Goal: Task Accomplishment & Management: Manage account settings

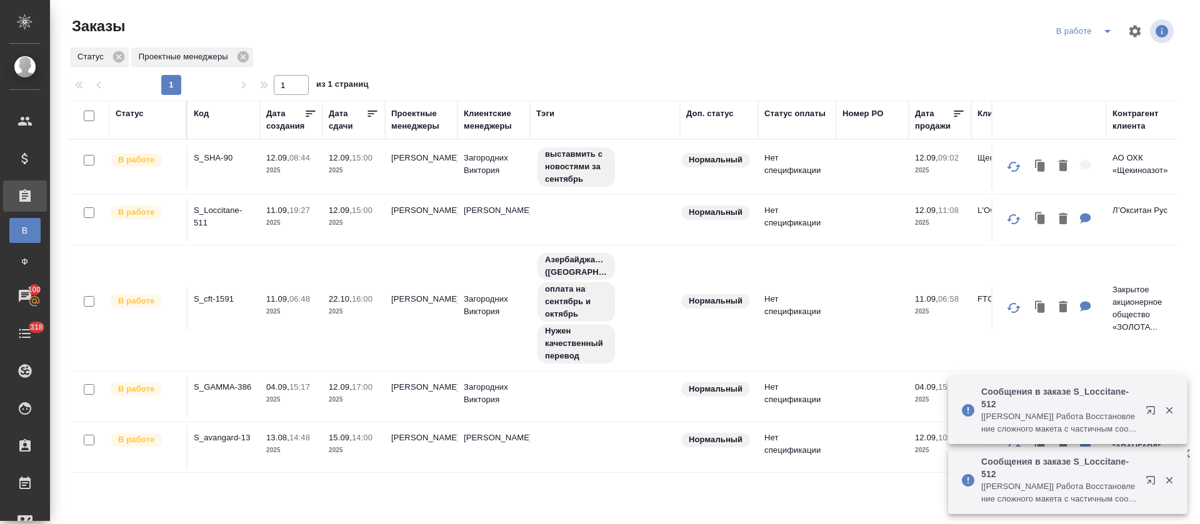
click at [1100, 36] on icon "split button" at bounding box center [1107, 31] width 15 height 15
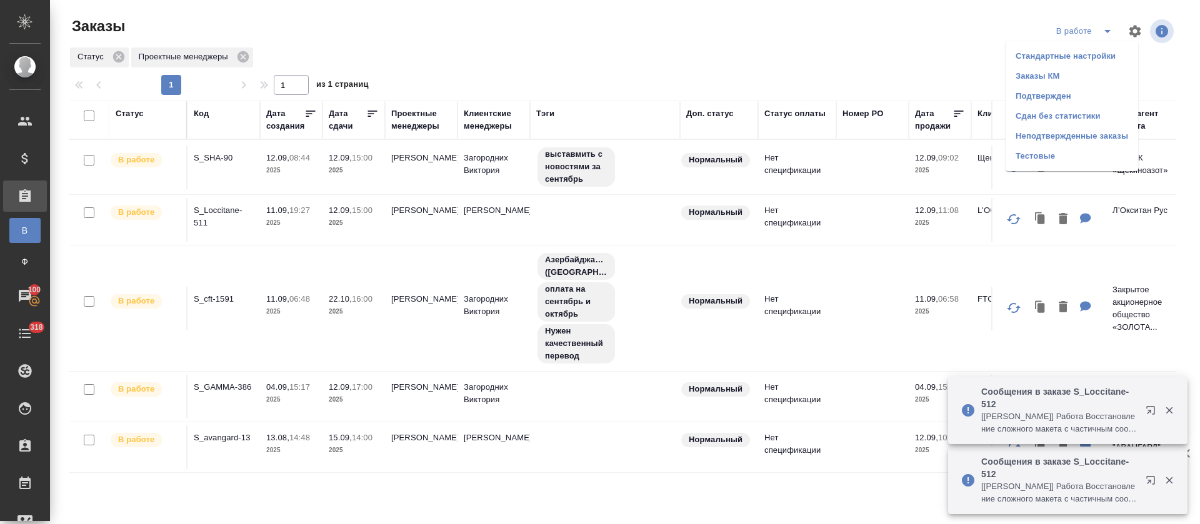
click at [1070, 91] on li "Подтвержден" at bounding box center [1071, 96] width 132 height 20
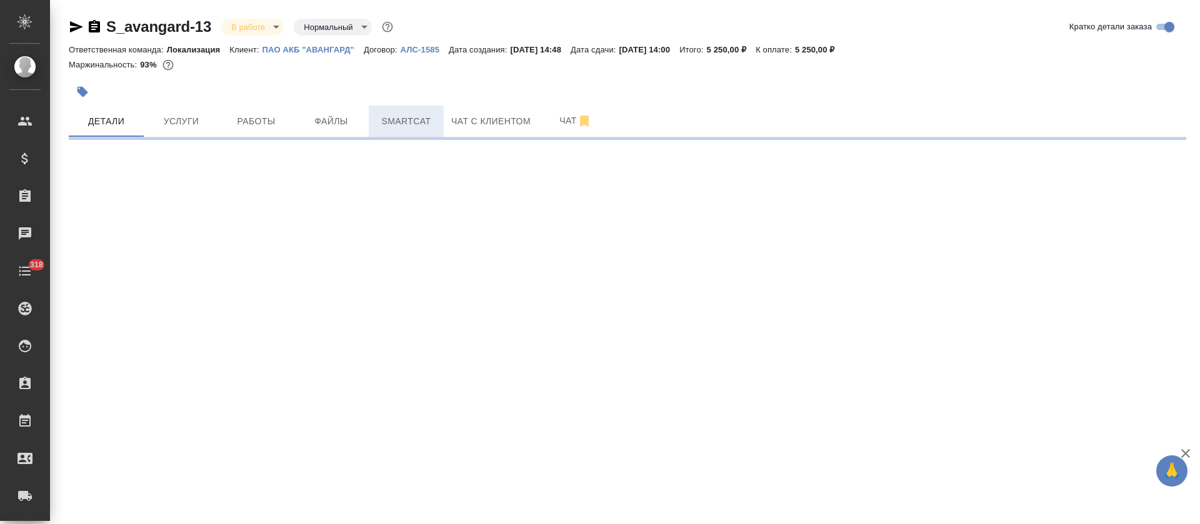
select select "RU"
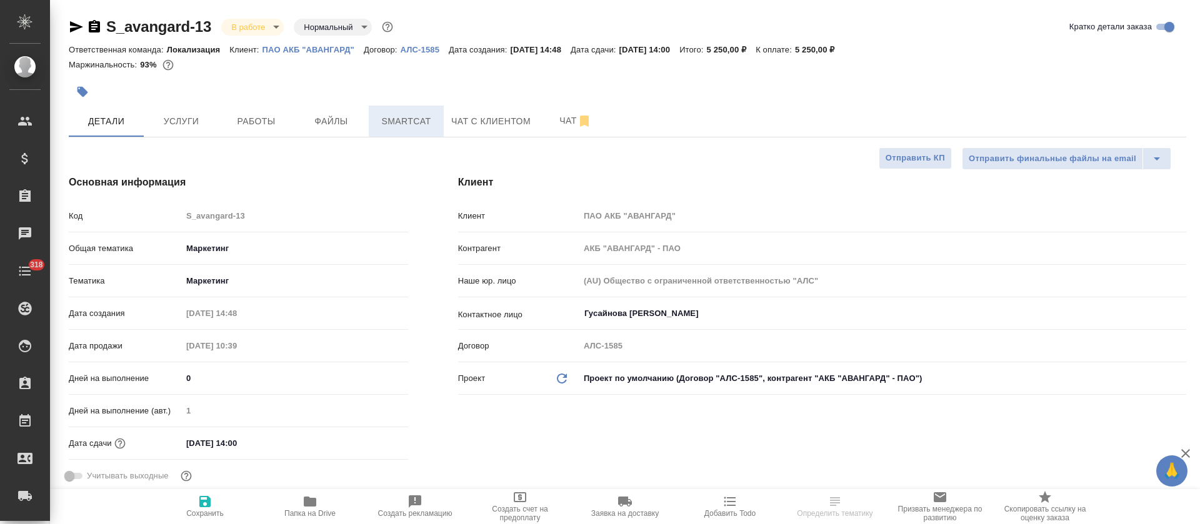
click at [394, 130] on button "Smartcat" at bounding box center [406, 121] width 75 height 31
type textarea "x"
type input "[PERSON_NAME]"
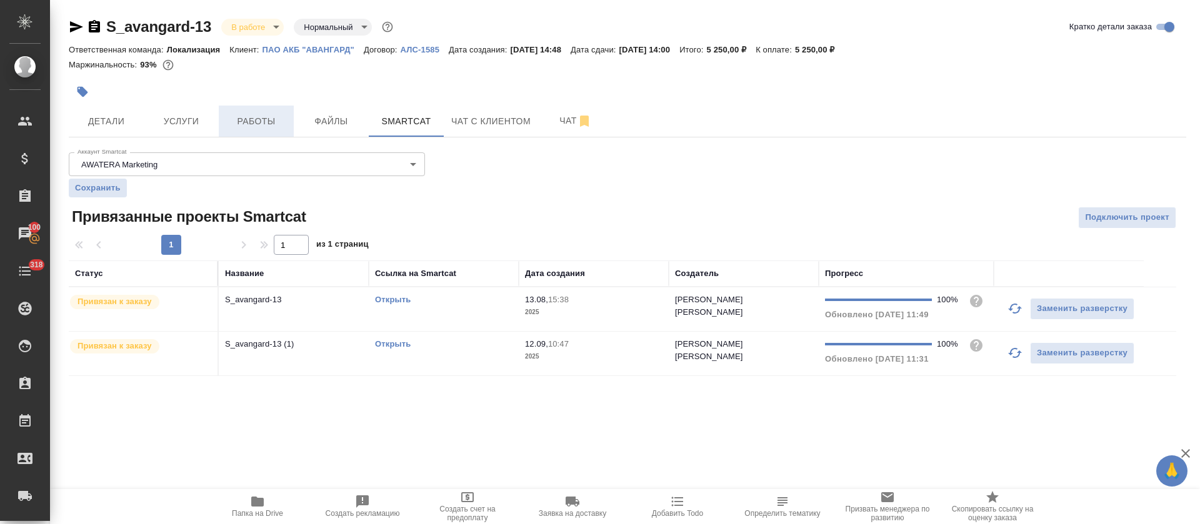
click at [286, 131] on button "Работы" at bounding box center [256, 121] width 75 height 31
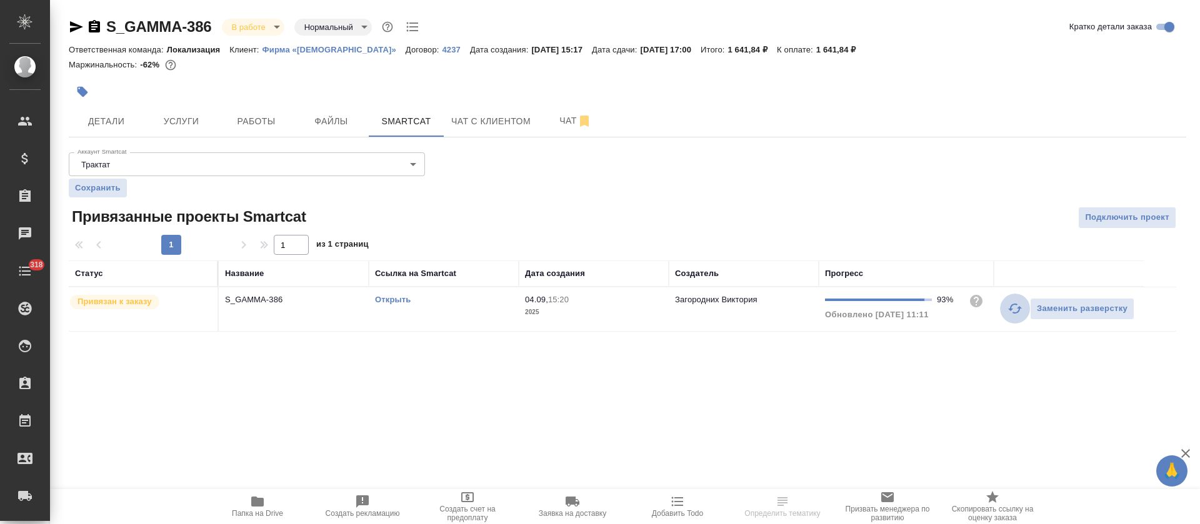
click at [1008, 316] on button "button" at bounding box center [1015, 309] width 30 height 30
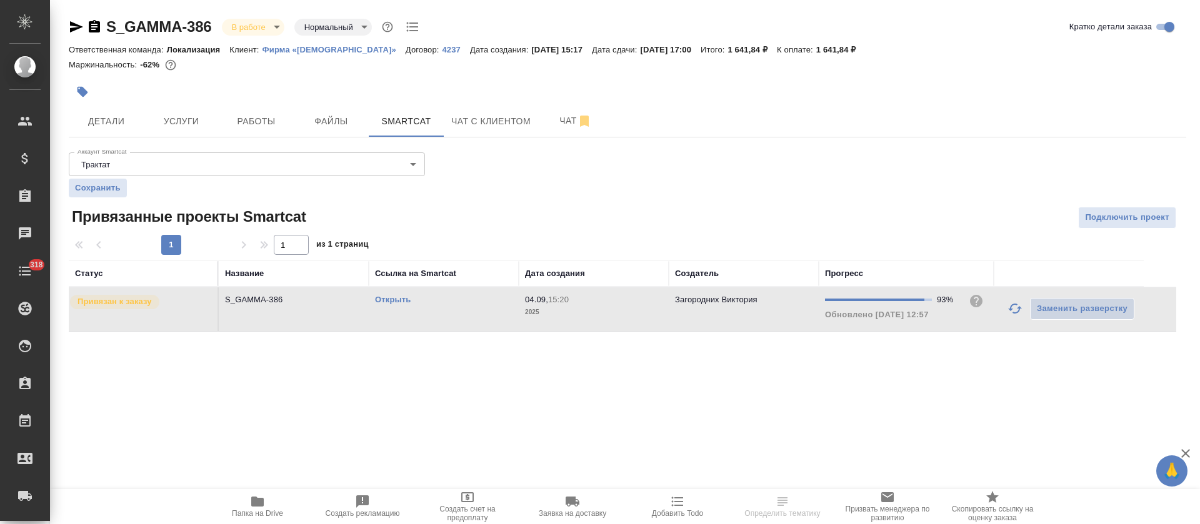
click at [383, 301] on link "Открыть" at bounding box center [393, 299] width 36 height 9
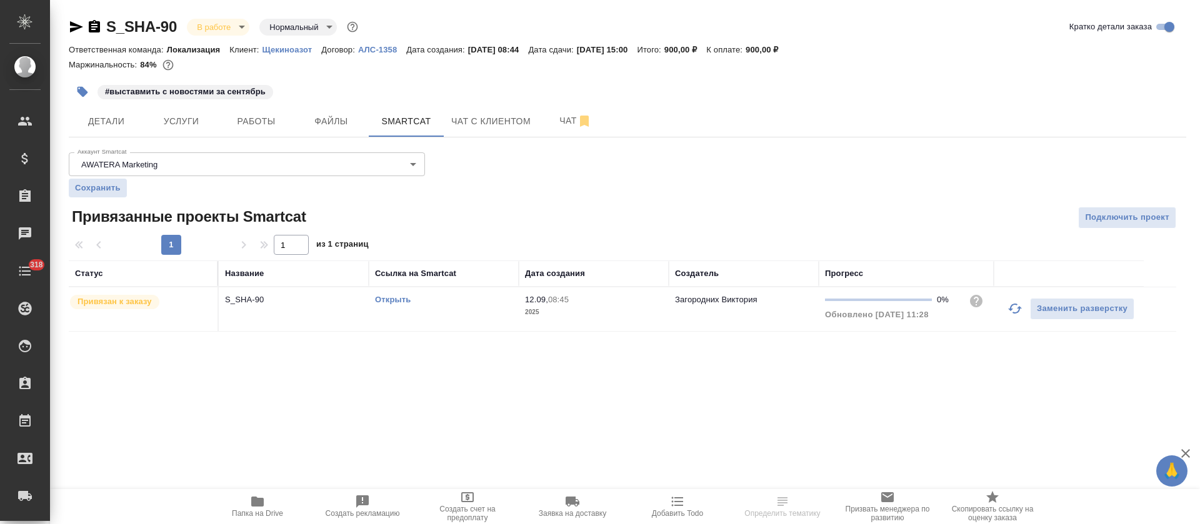
click at [1010, 310] on icon "button" at bounding box center [1015, 309] width 14 height 10
click at [441, 303] on div "Открыть" at bounding box center [443, 300] width 137 height 12
click at [394, 302] on link "Открыть" at bounding box center [393, 299] width 36 height 9
click at [287, 114] on button "Работы" at bounding box center [256, 121] width 75 height 31
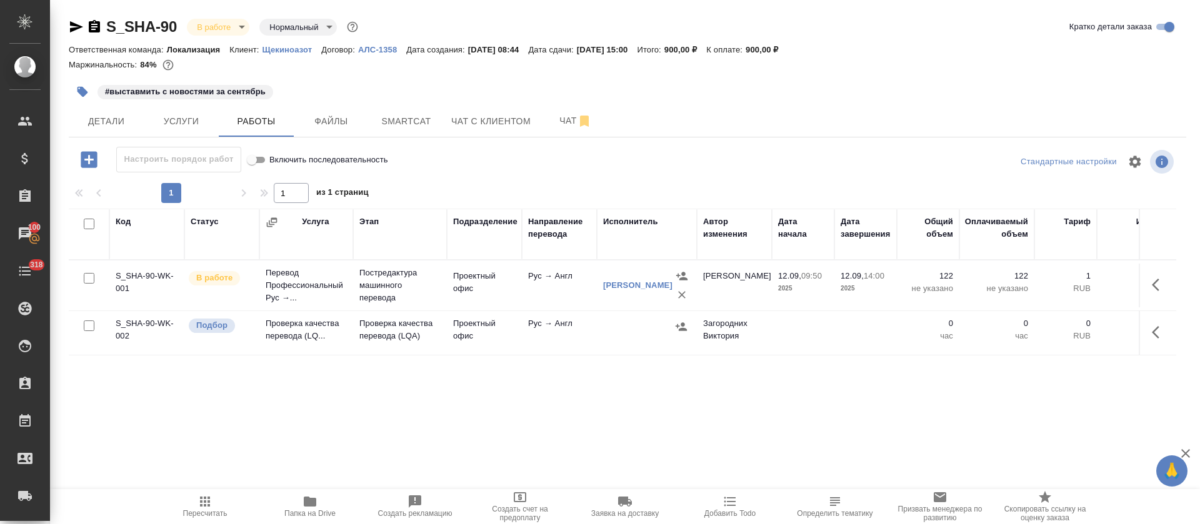
click at [1148, 326] on button "button" at bounding box center [1159, 332] width 30 height 30
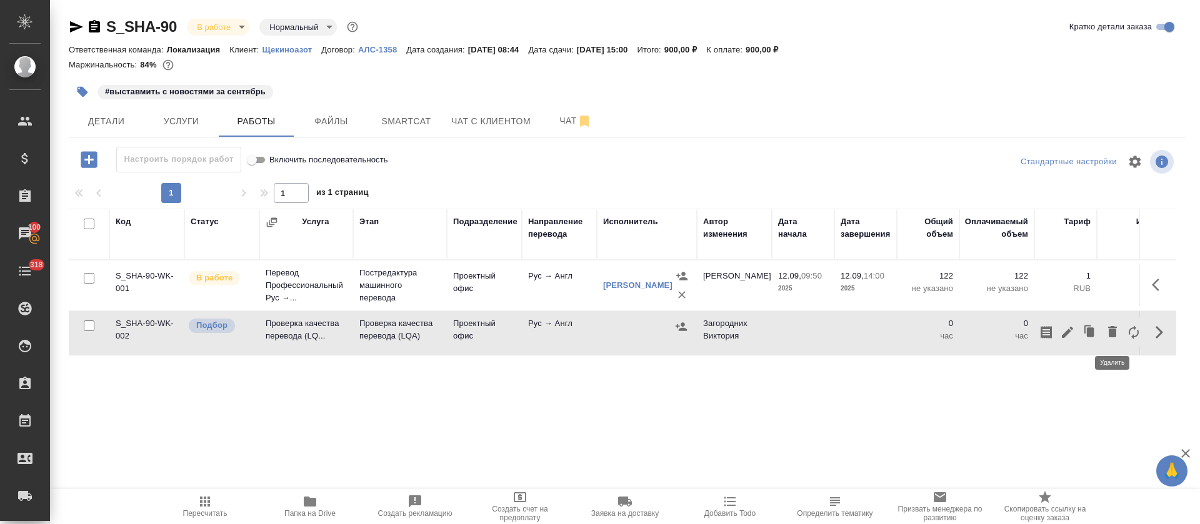
click at [1115, 332] on icon "button" at bounding box center [1112, 331] width 9 height 11
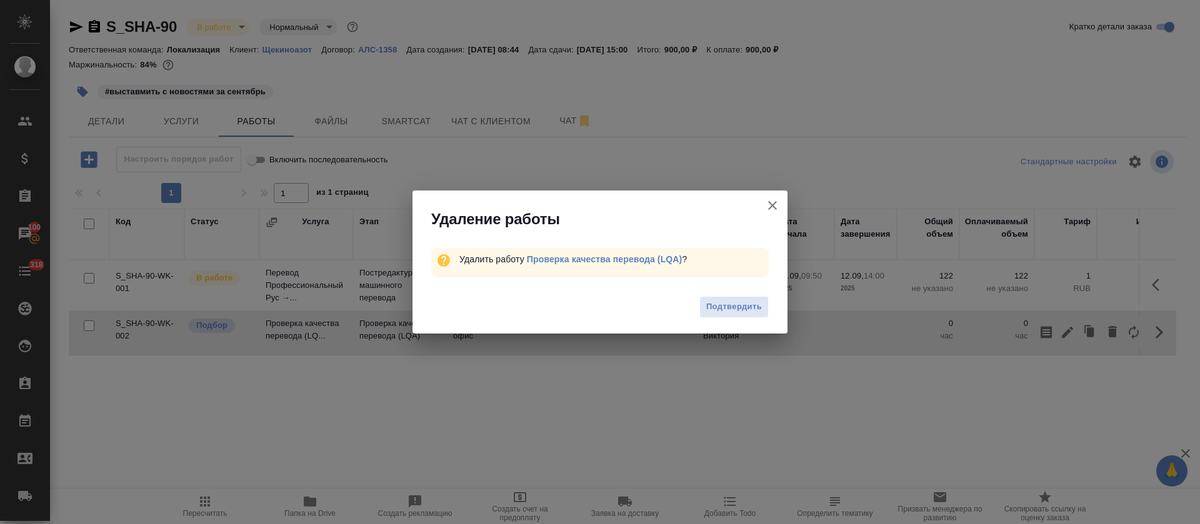
click at [785, 301] on div "Подтвердить" at bounding box center [599, 309] width 375 height 50
click at [760, 304] on span "Подтвердить" at bounding box center [734, 307] width 56 height 14
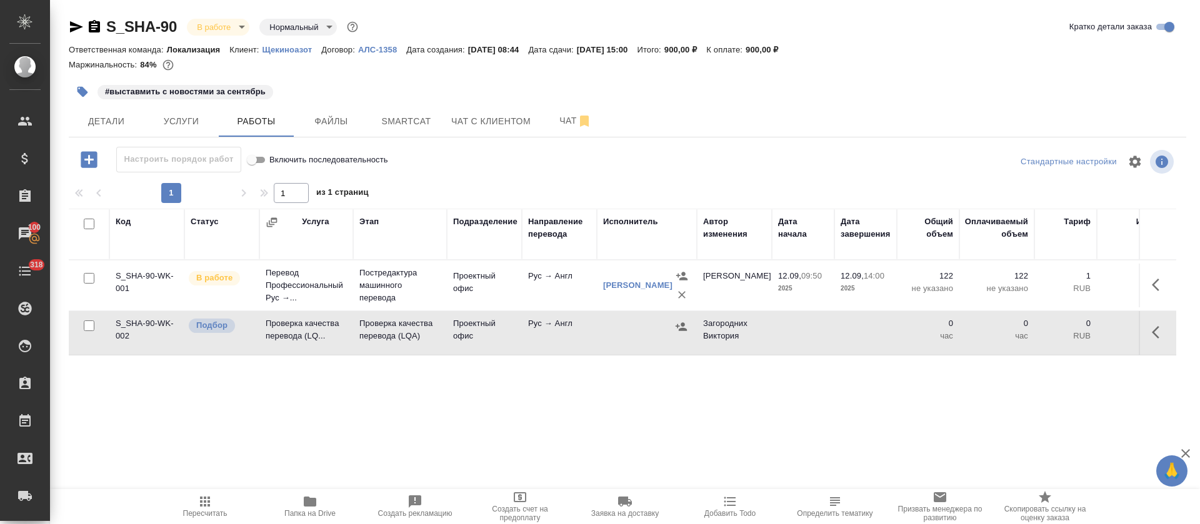
click at [322, 511] on span "Папка на Drive" at bounding box center [309, 513] width 51 height 9
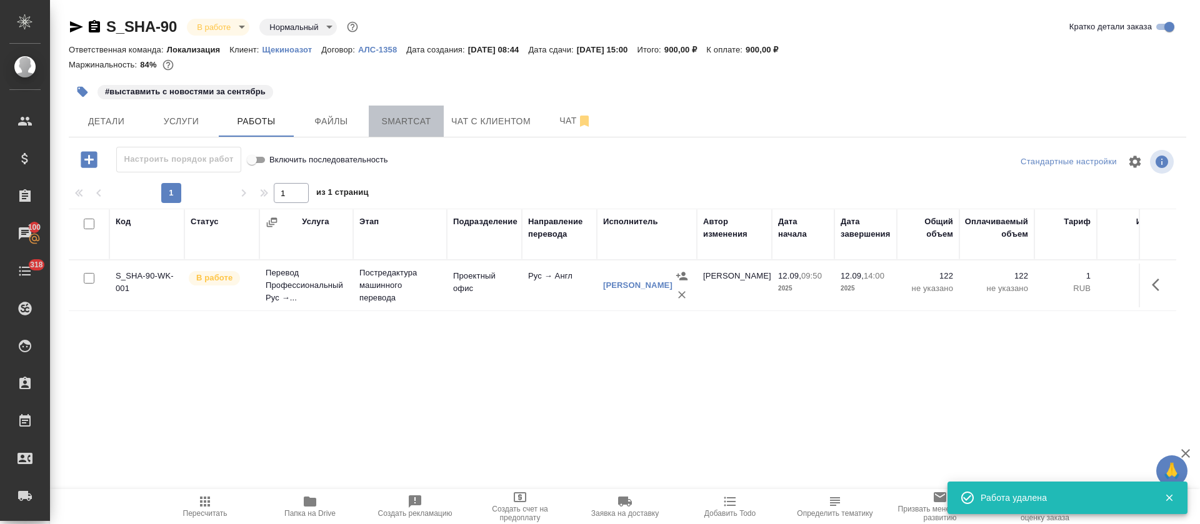
click at [420, 125] on span "Smartcat" at bounding box center [406, 122] width 60 height 16
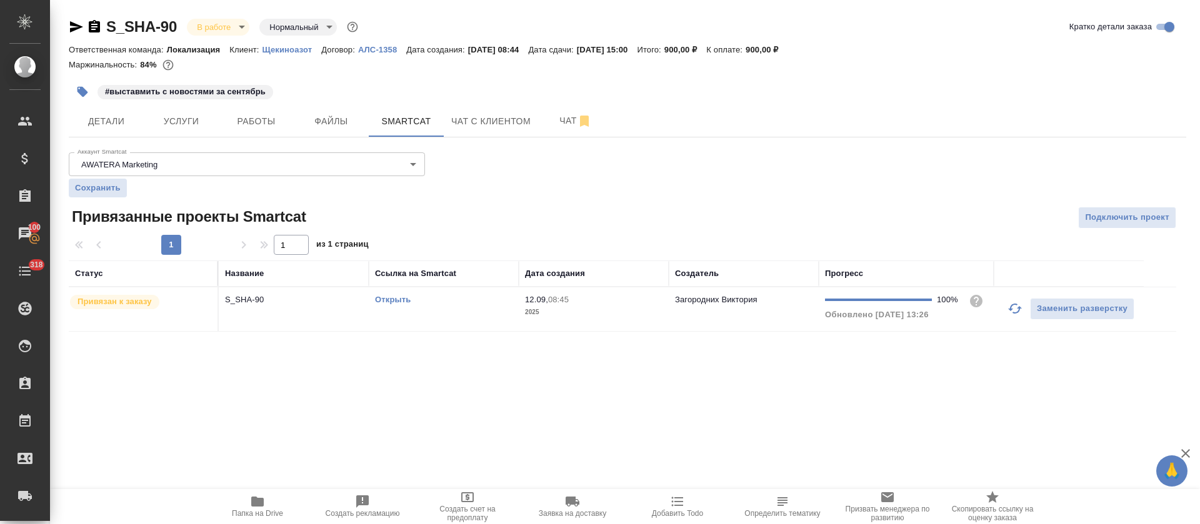
click at [603, 299] on span "12.09, 08:45" at bounding box center [593, 300] width 137 height 12
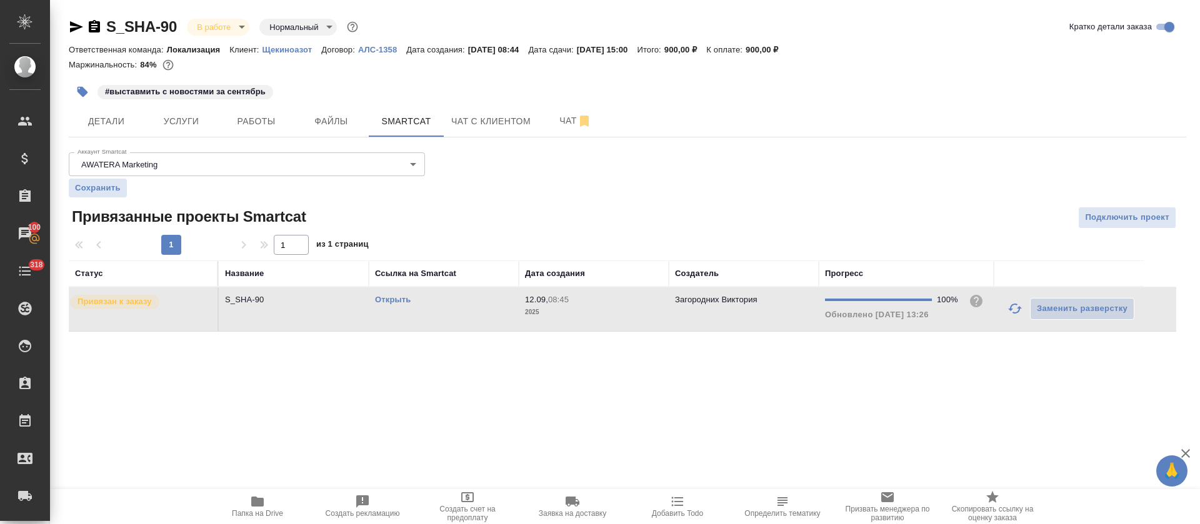
click at [603, 299] on span "12.09, 08:45" at bounding box center [593, 300] width 137 height 12
click at [279, 129] on button "Работы" at bounding box center [256, 121] width 75 height 31
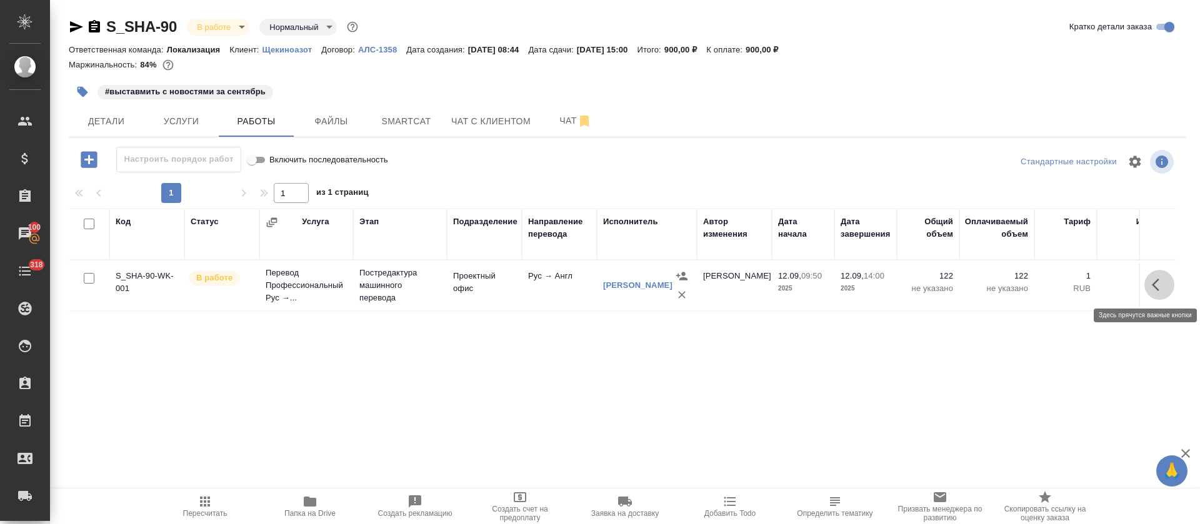
click at [1166, 284] on icon "button" at bounding box center [1159, 284] width 15 height 15
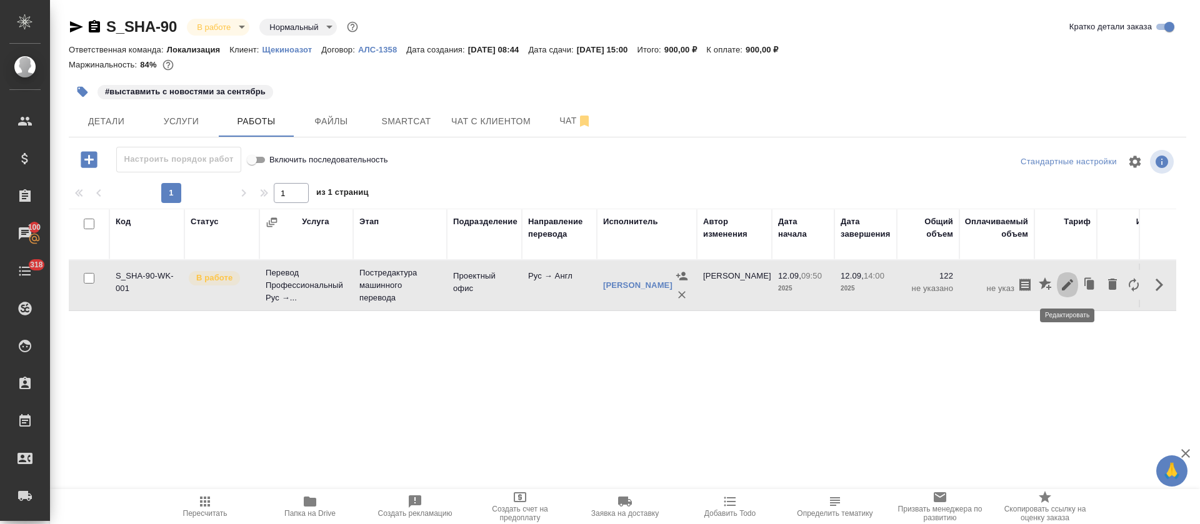
click at [1074, 292] on icon "button" at bounding box center [1067, 284] width 15 height 15
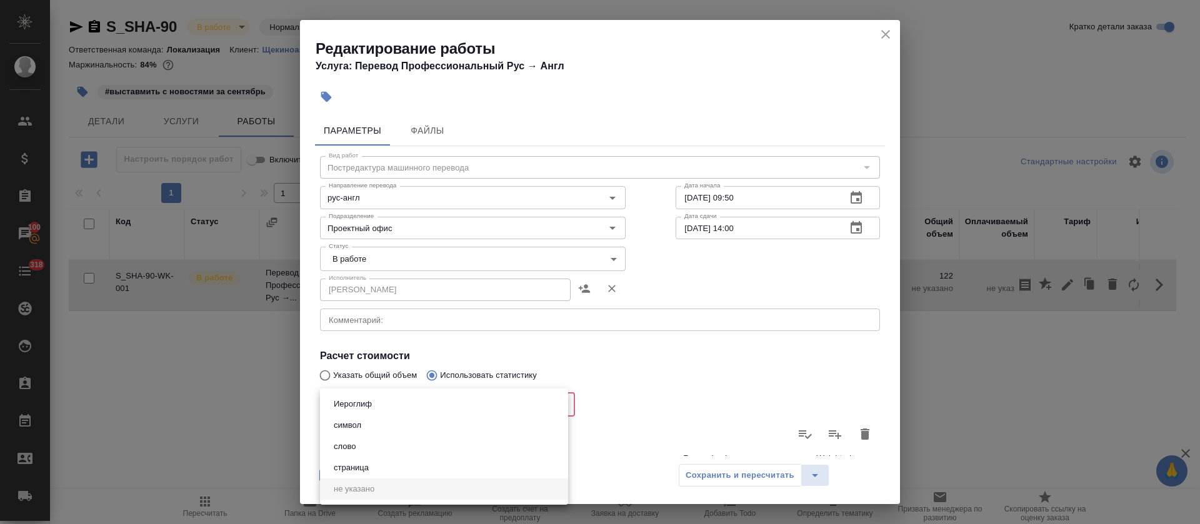
click at [377, 397] on body "🙏 .cls-1 fill:#fff; AWATERA Tretyakova Olga Клиенты Спецификации Заказы 100 Чат…" at bounding box center [600, 262] width 1200 height 524
click at [362, 453] on li "слово" at bounding box center [444, 446] width 248 height 21
type input "5a8b1489cc6b4906c91bfd90"
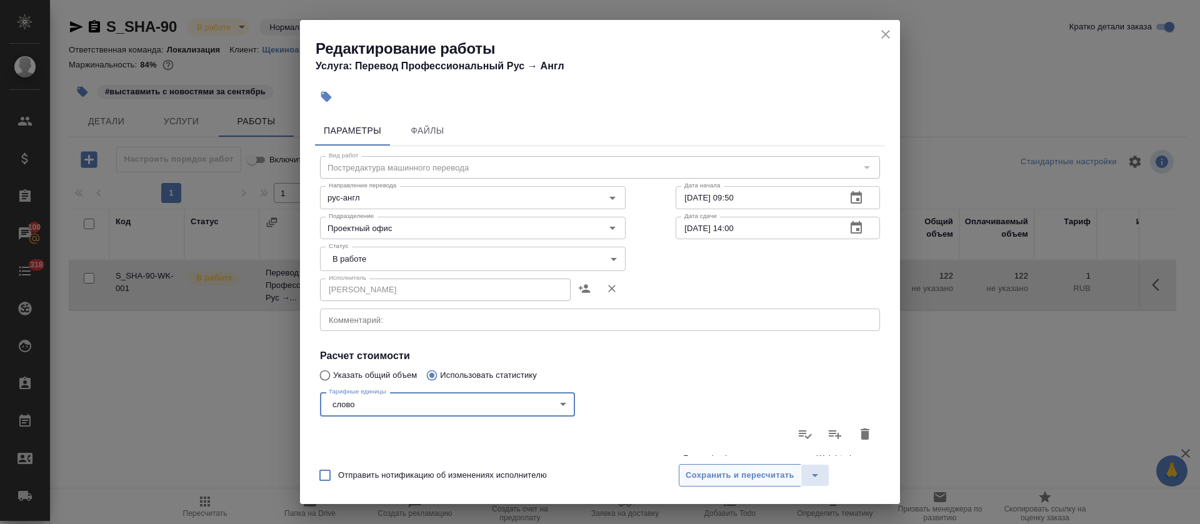
click at [741, 476] on span "Сохранить и пересчитать" at bounding box center [739, 476] width 109 height 14
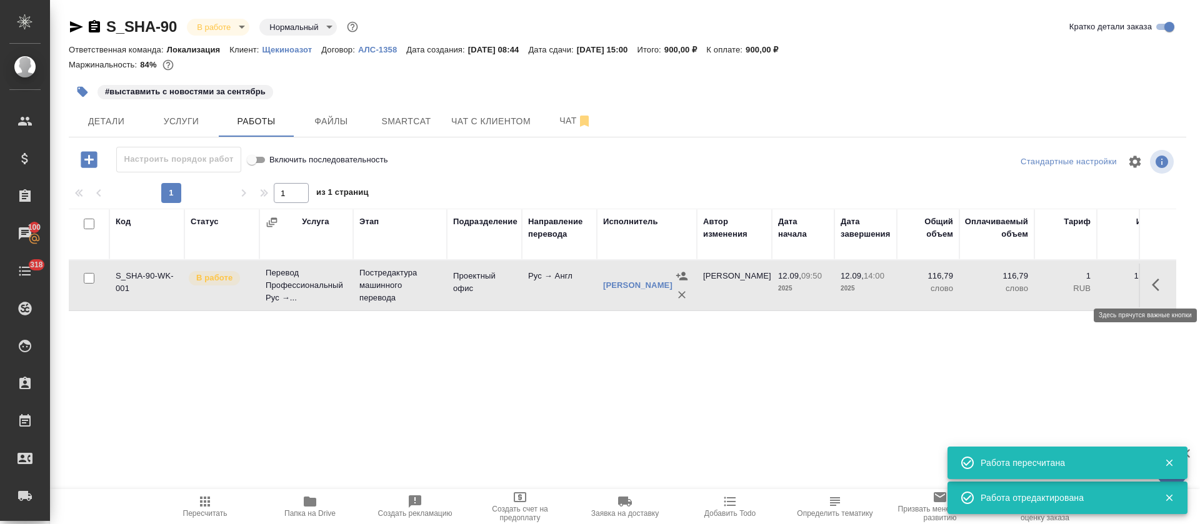
click at [1157, 287] on icon "button" at bounding box center [1159, 284] width 15 height 15
click at [1073, 281] on icon "button" at bounding box center [1067, 284] width 15 height 15
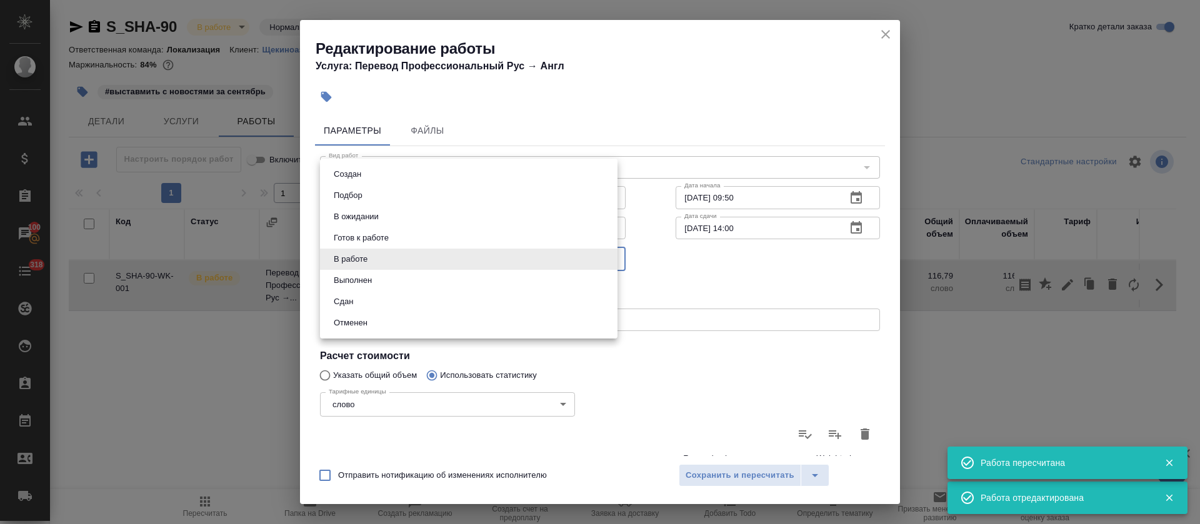
click at [359, 259] on body "🙏 .cls-1 fill:#fff; AWATERA Tretyakova Olga Клиенты Спецификации Заказы 100 Чат…" at bounding box center [600, 262] width 1200 height 524
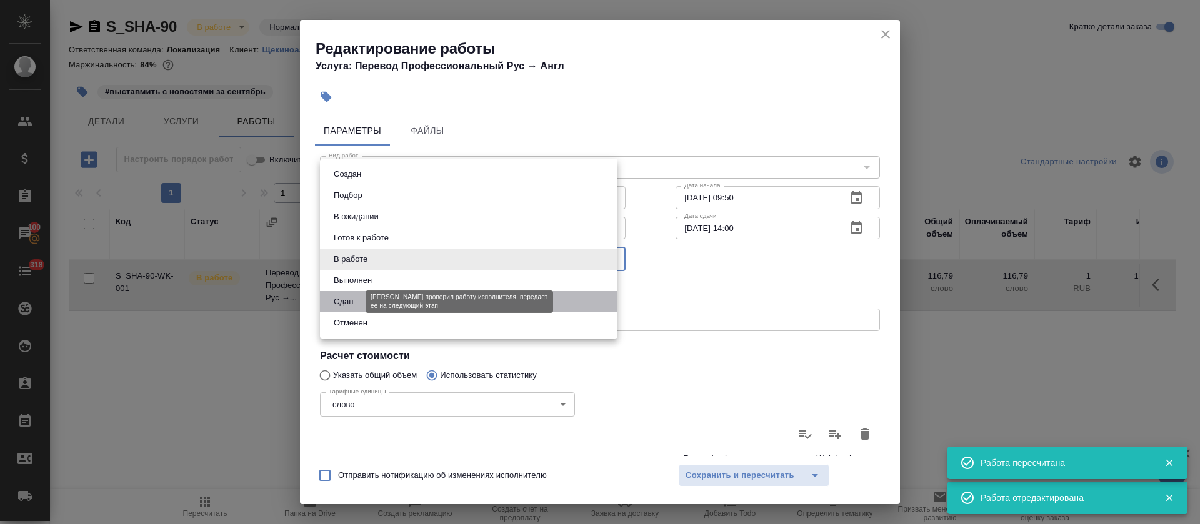
click at [354, 296] on button "Сдан" at bounding box center [343, 302] width 27 height 14
type input "closed"
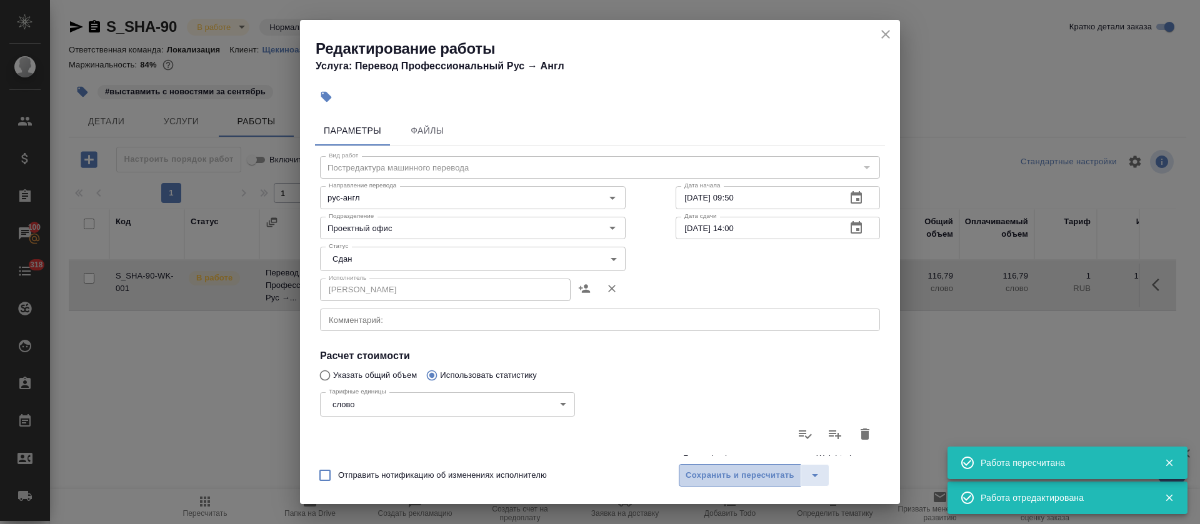
click at [744, 484] on button "Сохранить и пересчитать" at bounding box center [740, 475] width 122 height 22
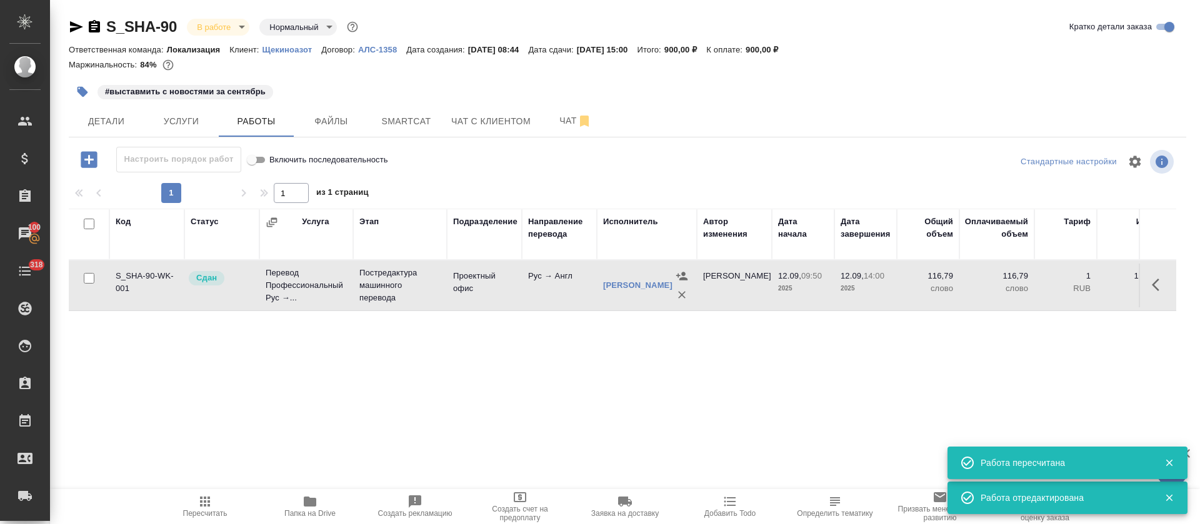
click at [208, 507] on icon "button" at bounding box center [204, 501] width 15 height 15
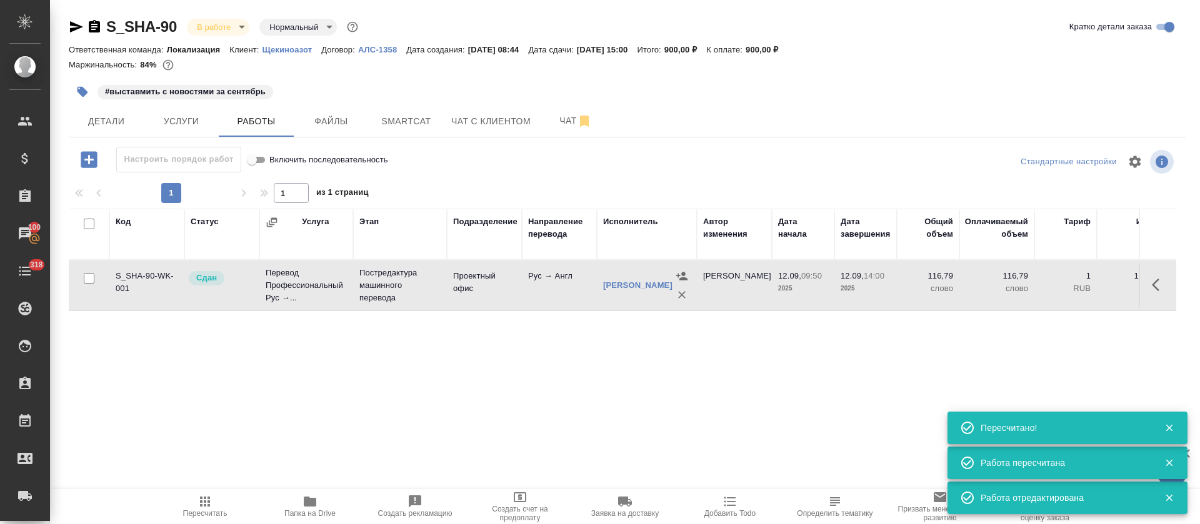
click at [227, 29] on body "🙏 .cls-1 fill:#fff; AWATERA Tretyakova Olga Клиенты Спецификации Заказы 100 Чат…" at bounding box center [600, 262] width 1200 height 524
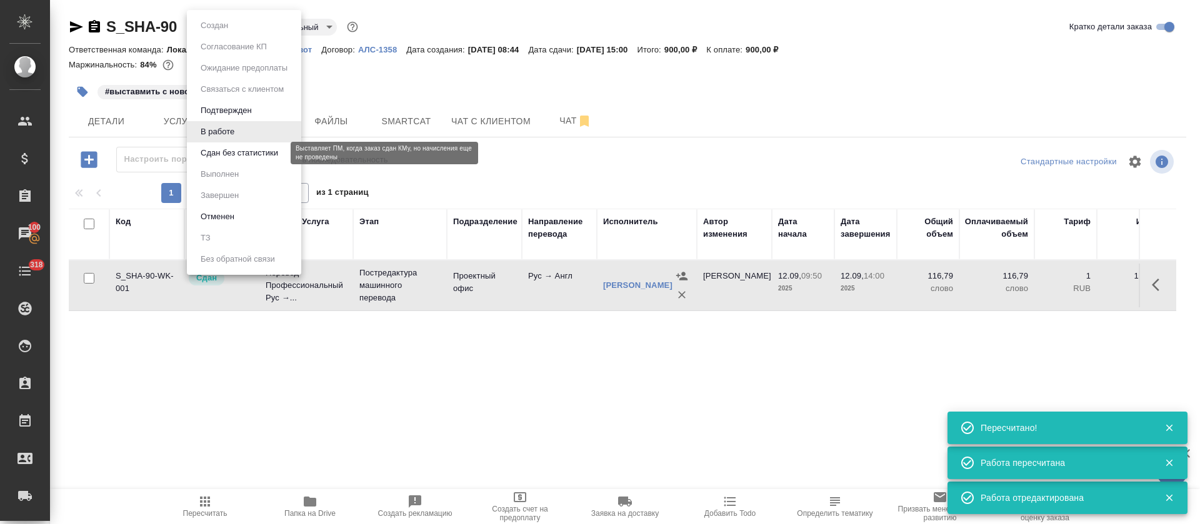
click at [223, 152] on button "Сдан без статистики" at bounding box center [239, 153] width 85 height 14
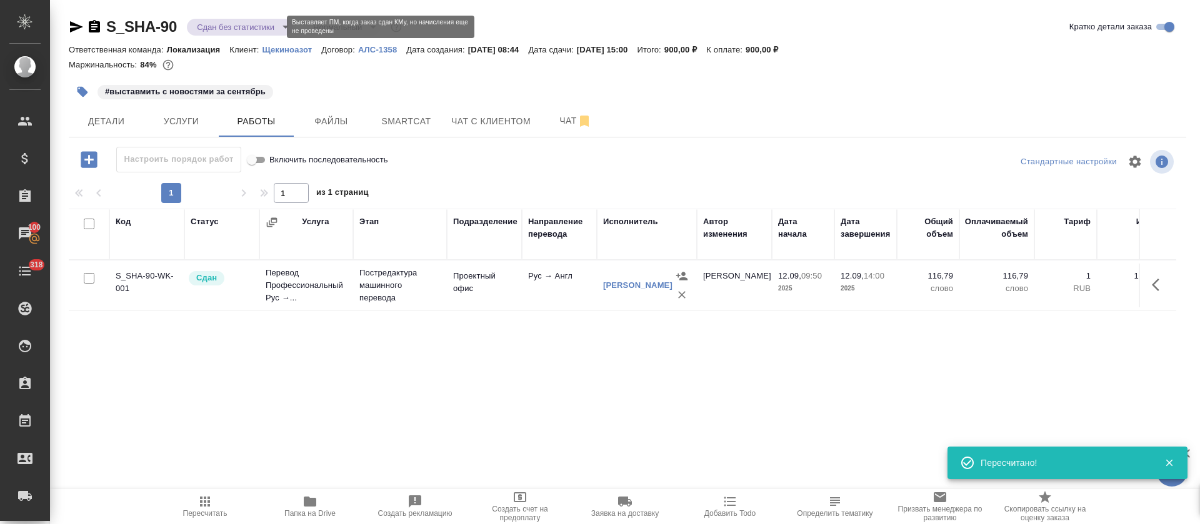
click at [239, 31] on body "🙏 .cls-1 fill:#fff; AWATERA Tretyakova Olga Клиенты Спецификации Заказы 100 Чат…" at bounding box center [600, 262] width 1200 height 524
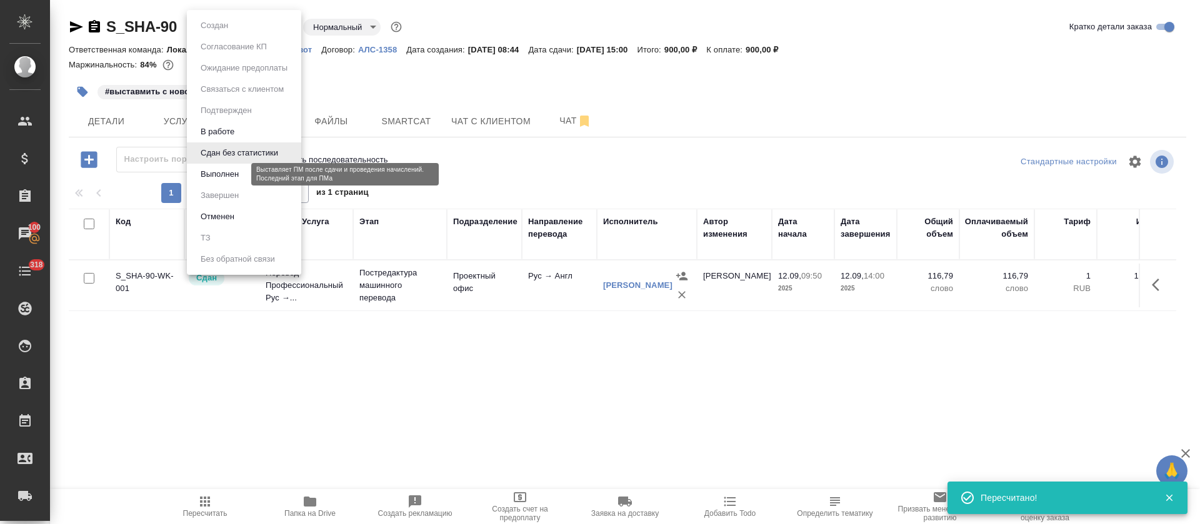
click at [229, 171] on button "Выполнен" at bounding box center [220, 174] width 46 height 14
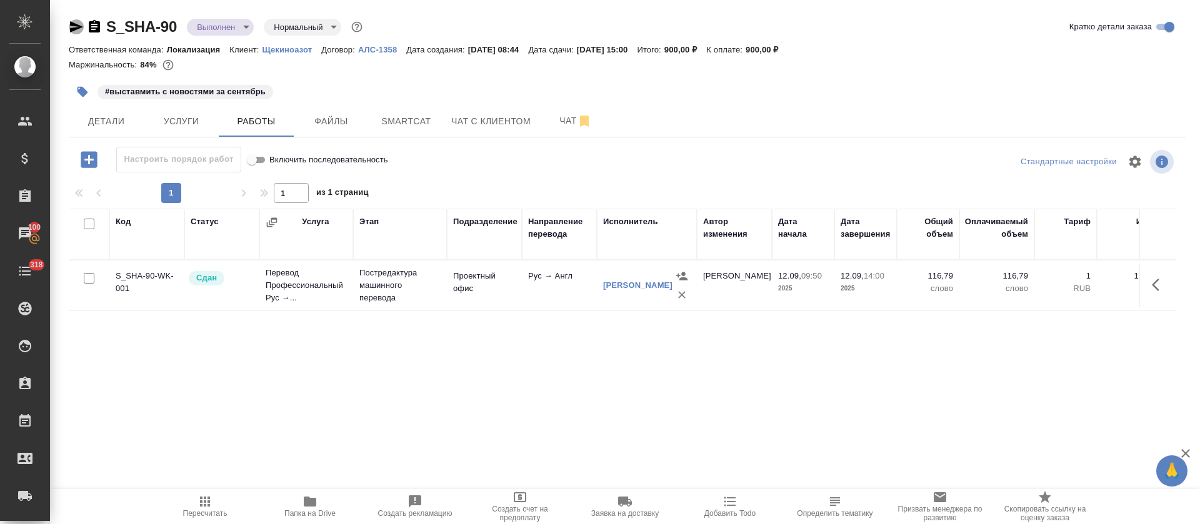
click at [77, 26] on icon "button" at bounding box center [76, 26] width 13 height 11
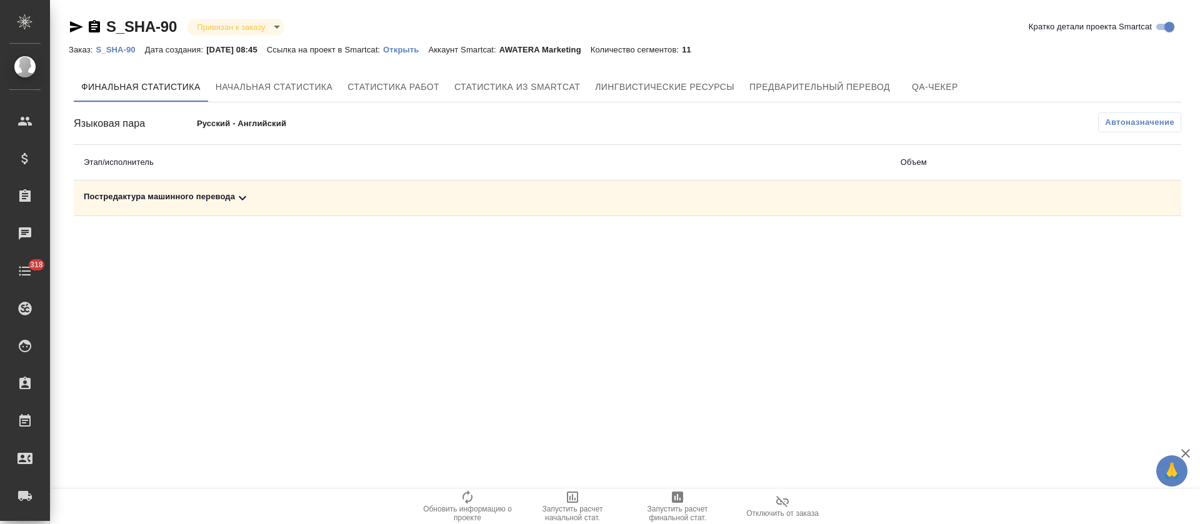
click at [624, 199] on div "Постредактура машинного перевода" at bounding box center [482, 198] width 797 height 15
click at [679, 500] on icon "button" at bounding box center [677, 497] width 11 height 11
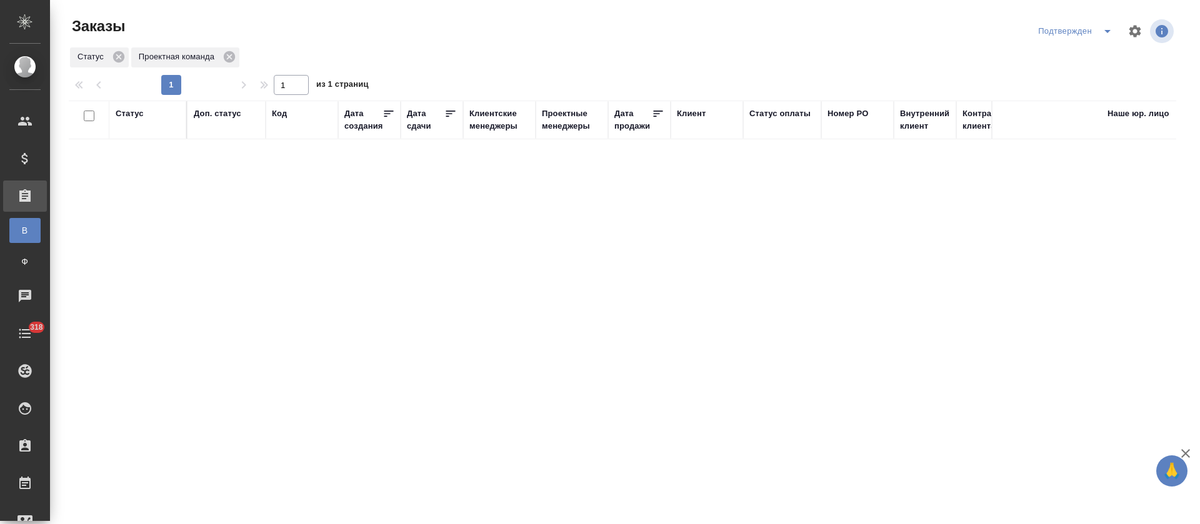
click at [1097, 29] on button "split button" at bounding box center [1107, 31] width 25 height 20
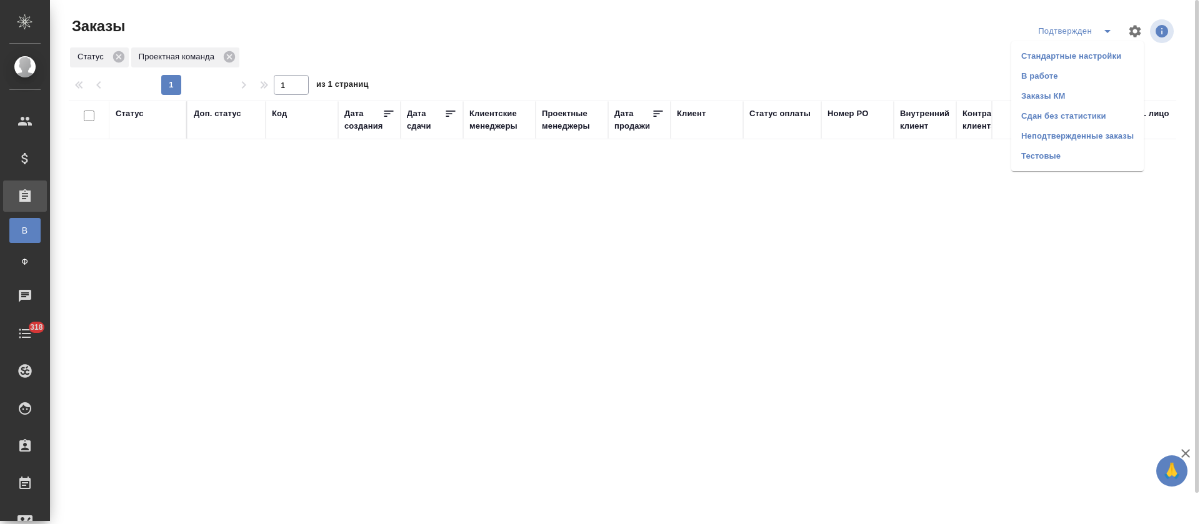
click at [1079, 73] on li "В работе" at bounding box center [1077, 76] width 132 height 20
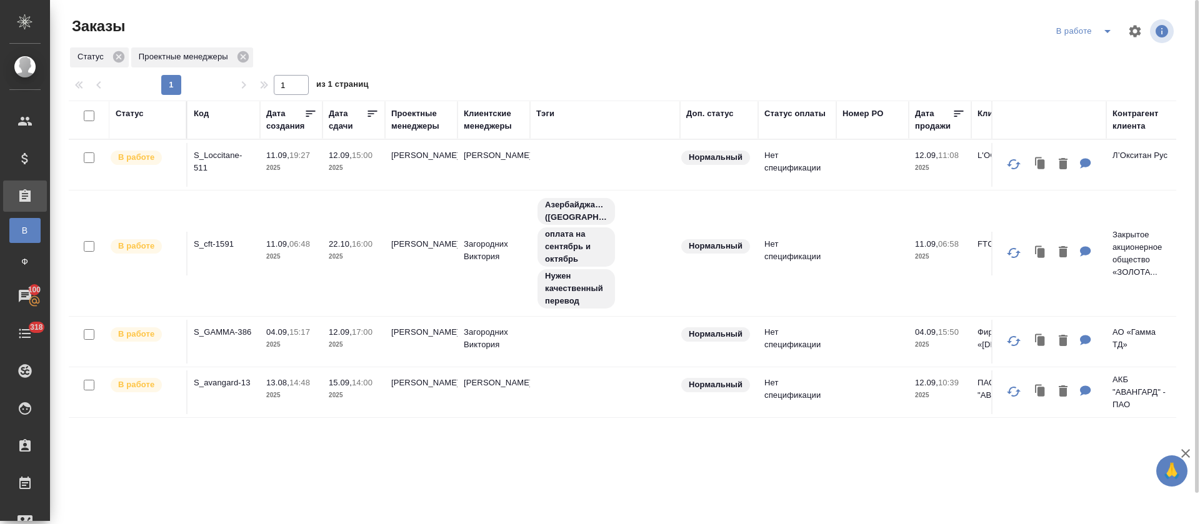
click at [437, 42] on div "Заказы" at bounding box center [255, 31] width 372 height 30
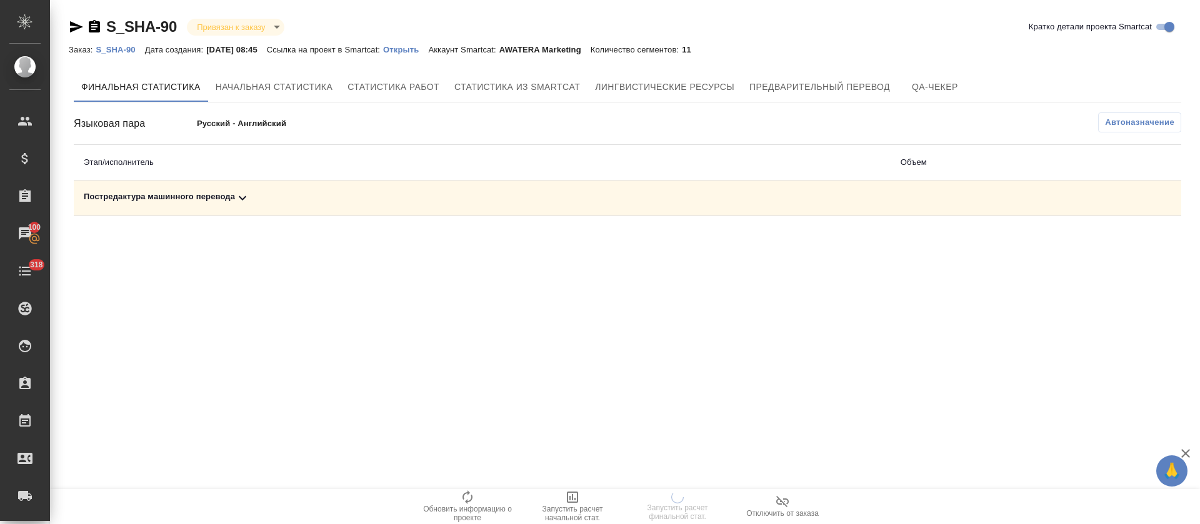
click at [669, 307] on div ".cls-1 fill:#fff; AWATERA [PERSON_NAME] Спецификации Заказы 100 Чаты 318 Todo П…" at bounding box center [600, 262] width 1200 height 524
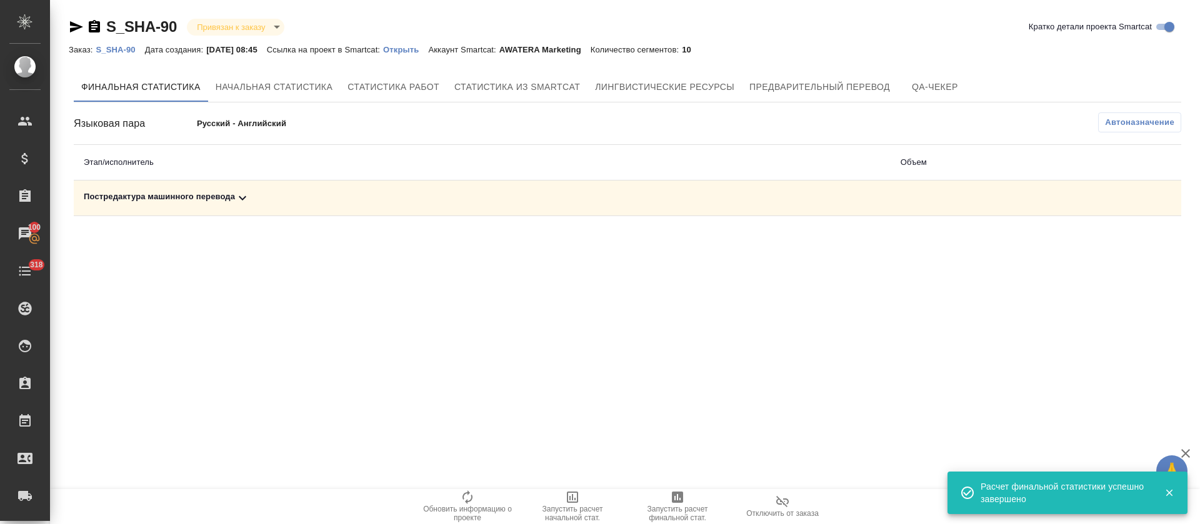
click at [310, 197] on div "Постредактура машинного перевода" at bounding box center [482, 198] width 797 height 15
click at [1131, 250] on button "button" at bounding box center [1126, 241] width 30 height 30
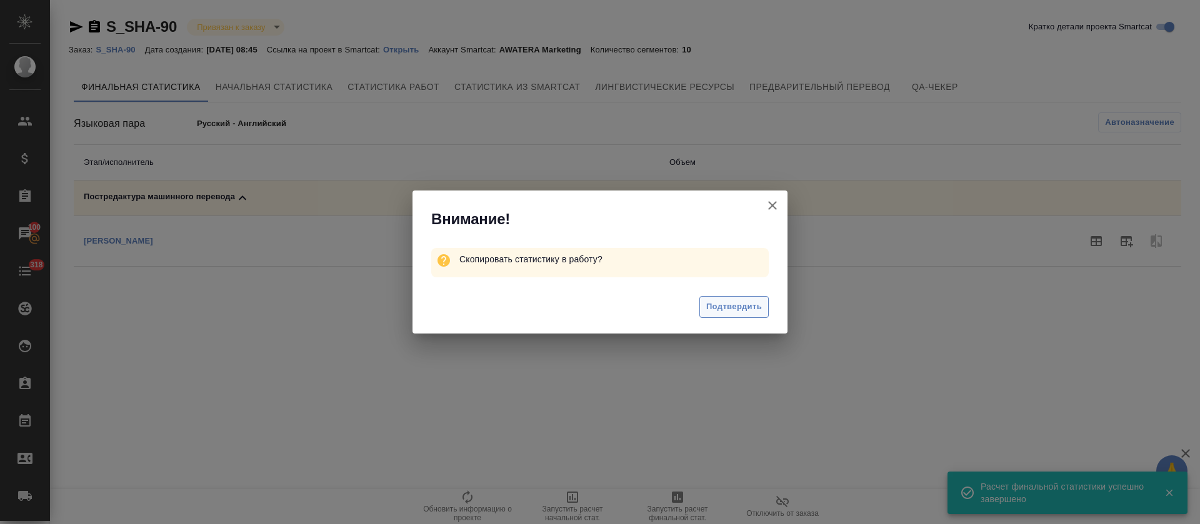
click at [762, 307] on button "Подтвердить" at bounding box center [733, 307] width 69 height 22
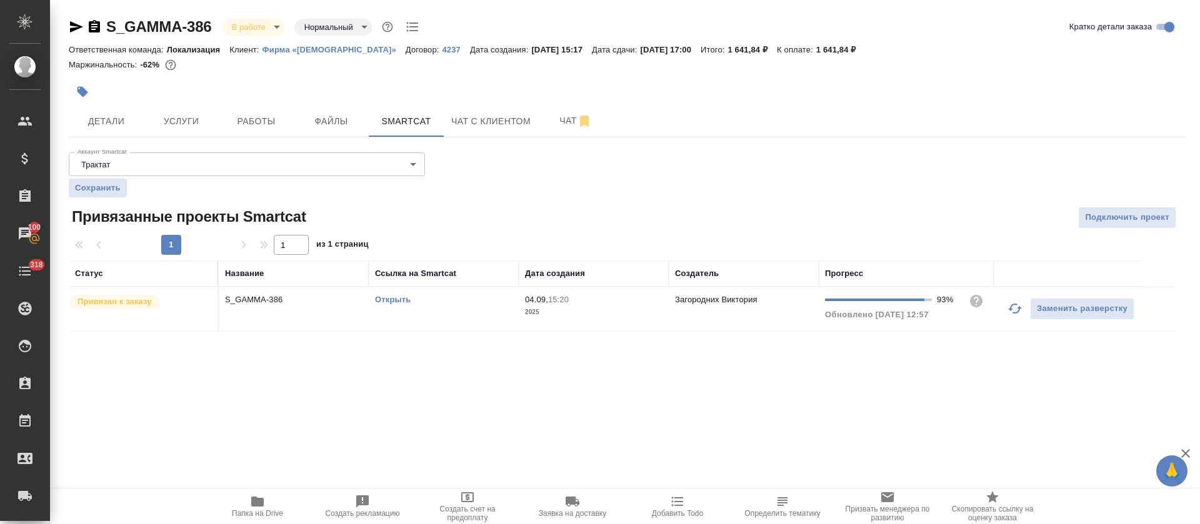
click at [625, 116] on div "Детали Услуги Работы Файлы Smartcat Чат с клиентом Чат" at bounding box center [627, 121] width 1117 height 31
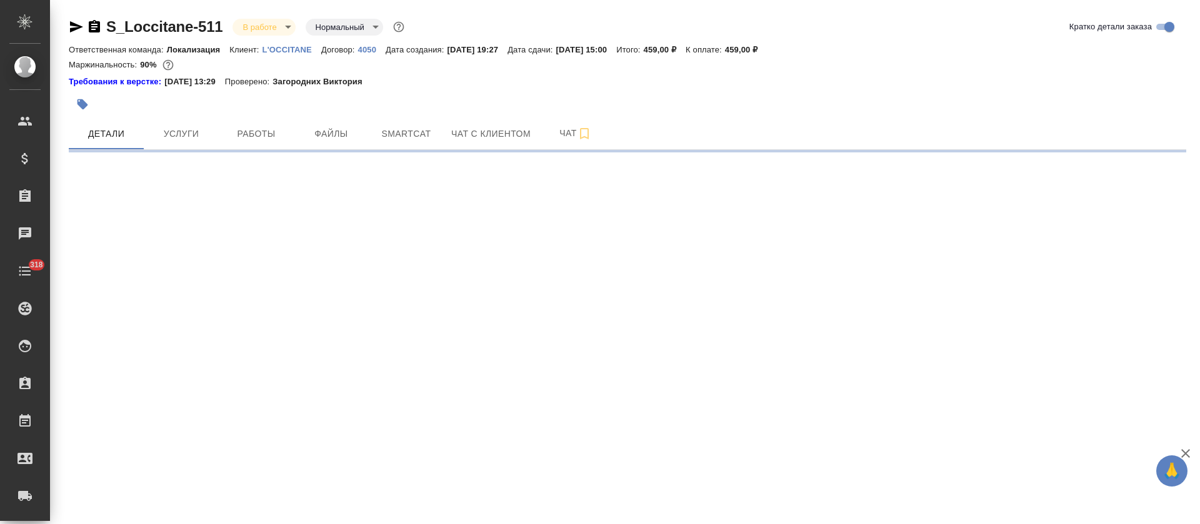
select select "RU"
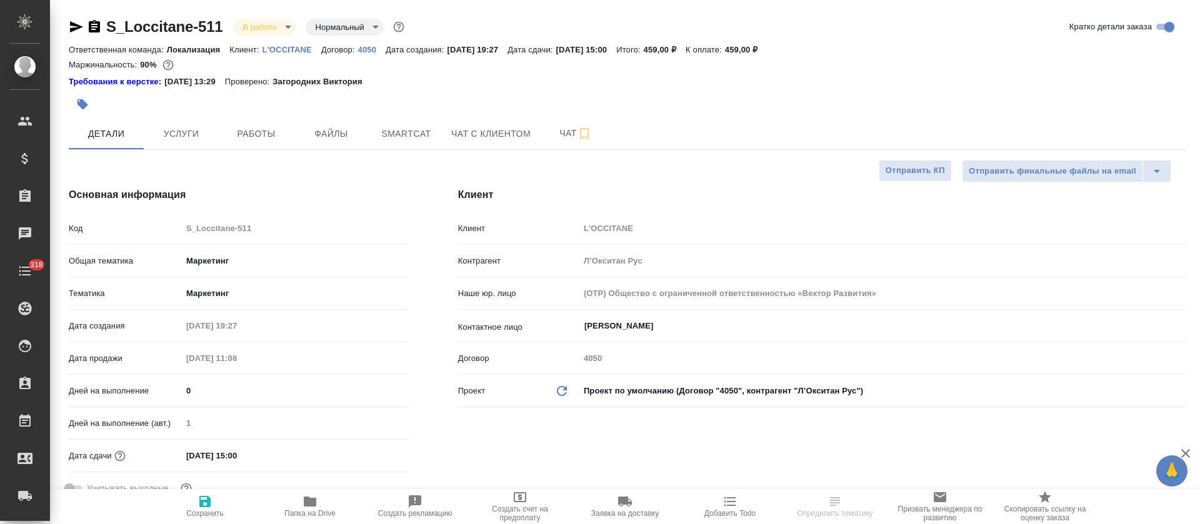
type textarea "x"
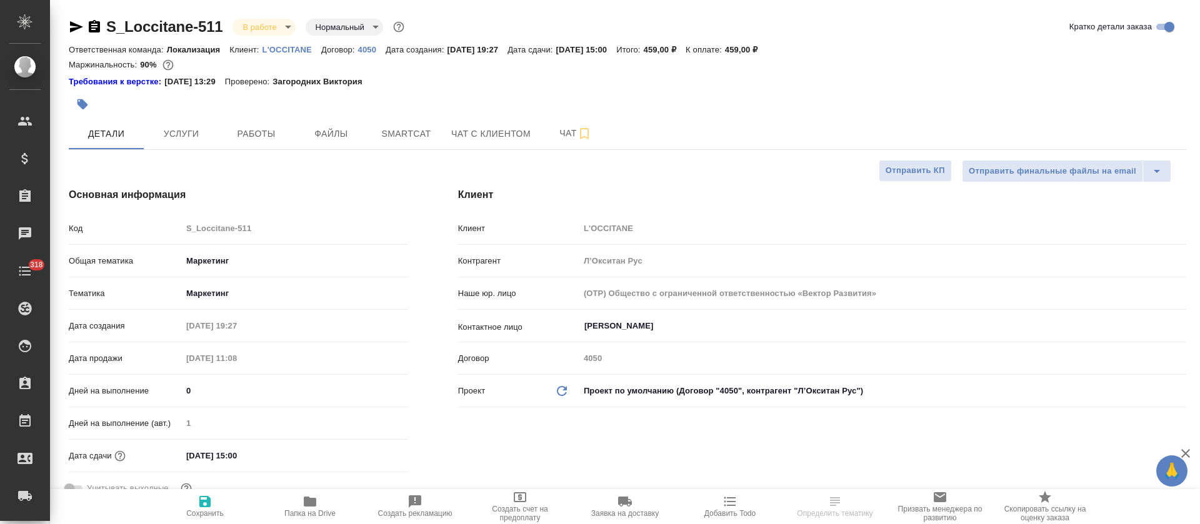
type textarea "x"
click at [250, 24] on body "🙏 .cls-1 fill:#fff; AWATERA [PERSON_NAME] Спецификации Заказы Чаты 318 Todo Про…" at bounding box center [600, 262] width 1200 height 524
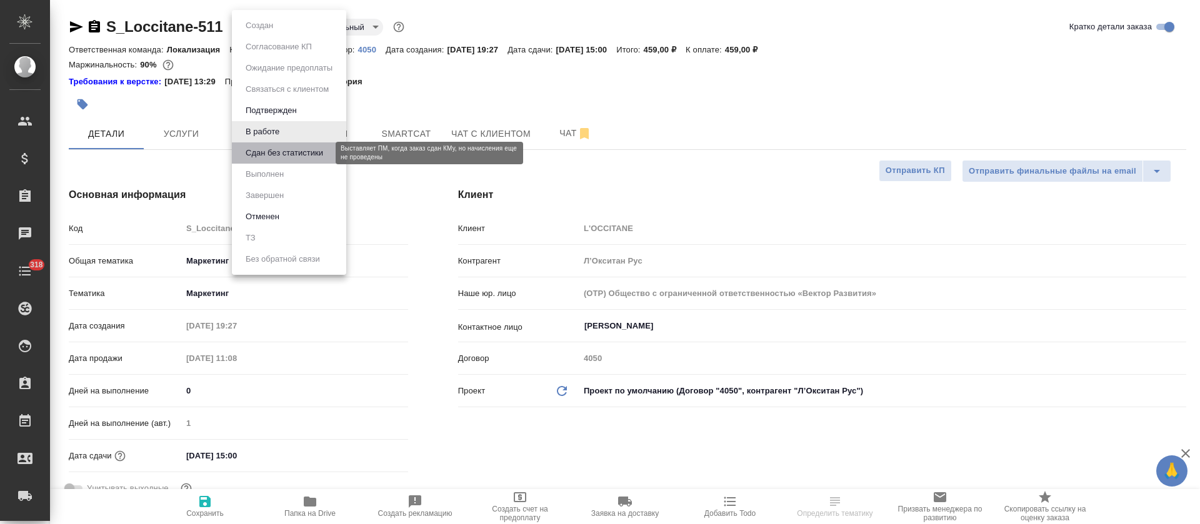
click at [254, 150] on button "Сдан без статистики" at bounding box center [284, 153] width 85 height 14
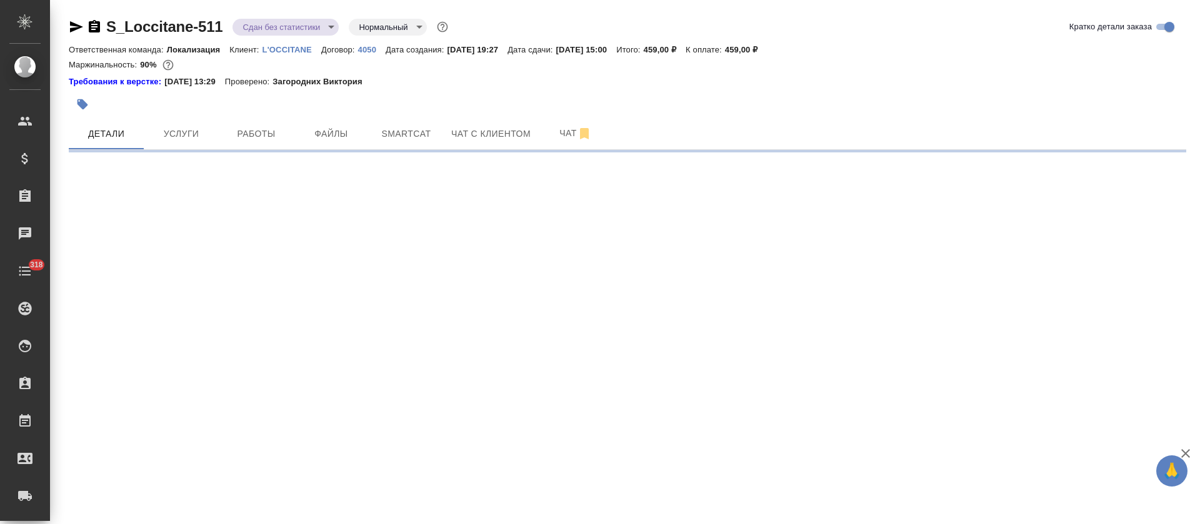
click at [253, 136] on span "Работы" at bounding box center [256, 134] width 60 height 16
select select "RU"
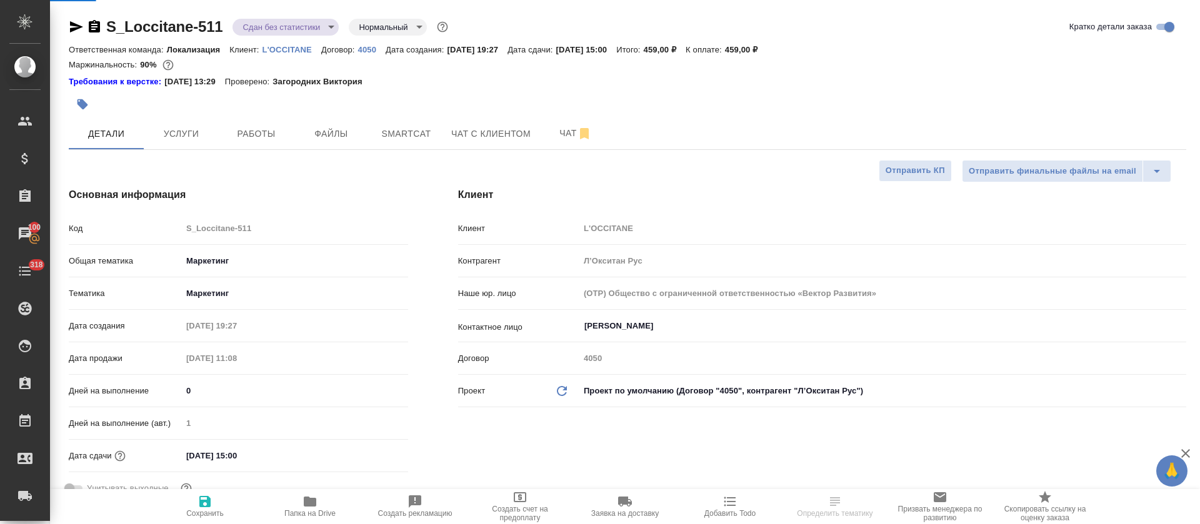
type textarea "x"
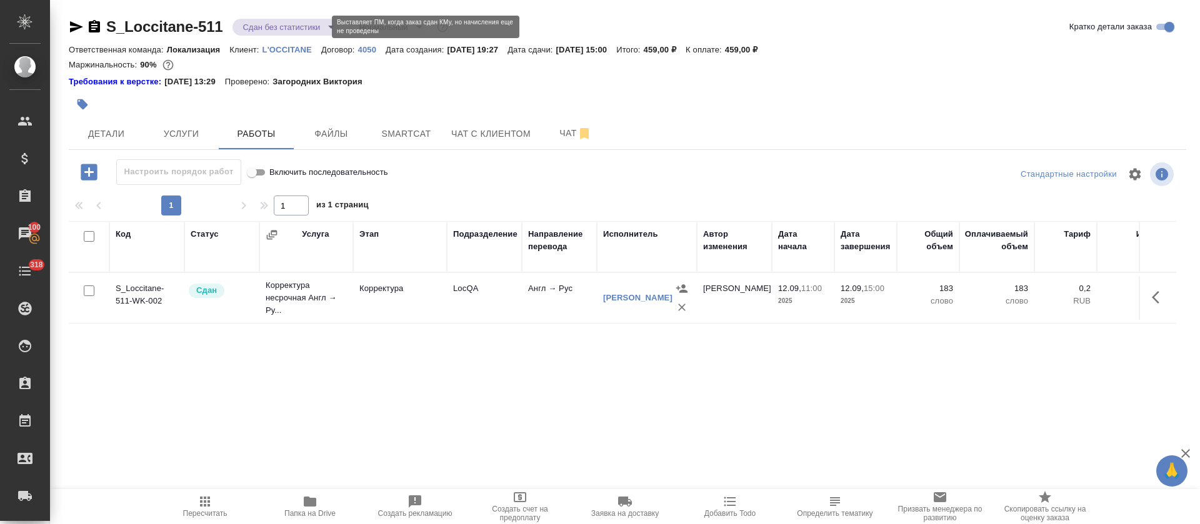
click at [296, 25] on body "🙏 .cls-1 fill:#fff; AWATERA [PERSON_NAME] Спецификации Заказы 100 Чаты 318 Todo…" at bounding box center [600, 262] width 1200 height 524
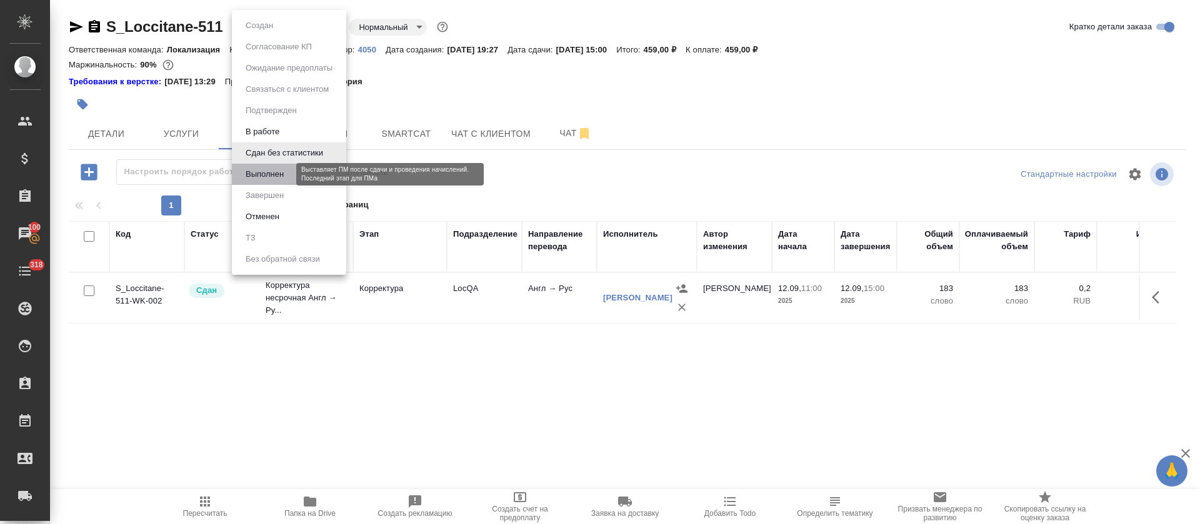
click at [282, 168] on button "Выполнен" at bounding box center [265, 174] width 46 height 14
